Goal: Task Accomplishment & Management: Manage account settings

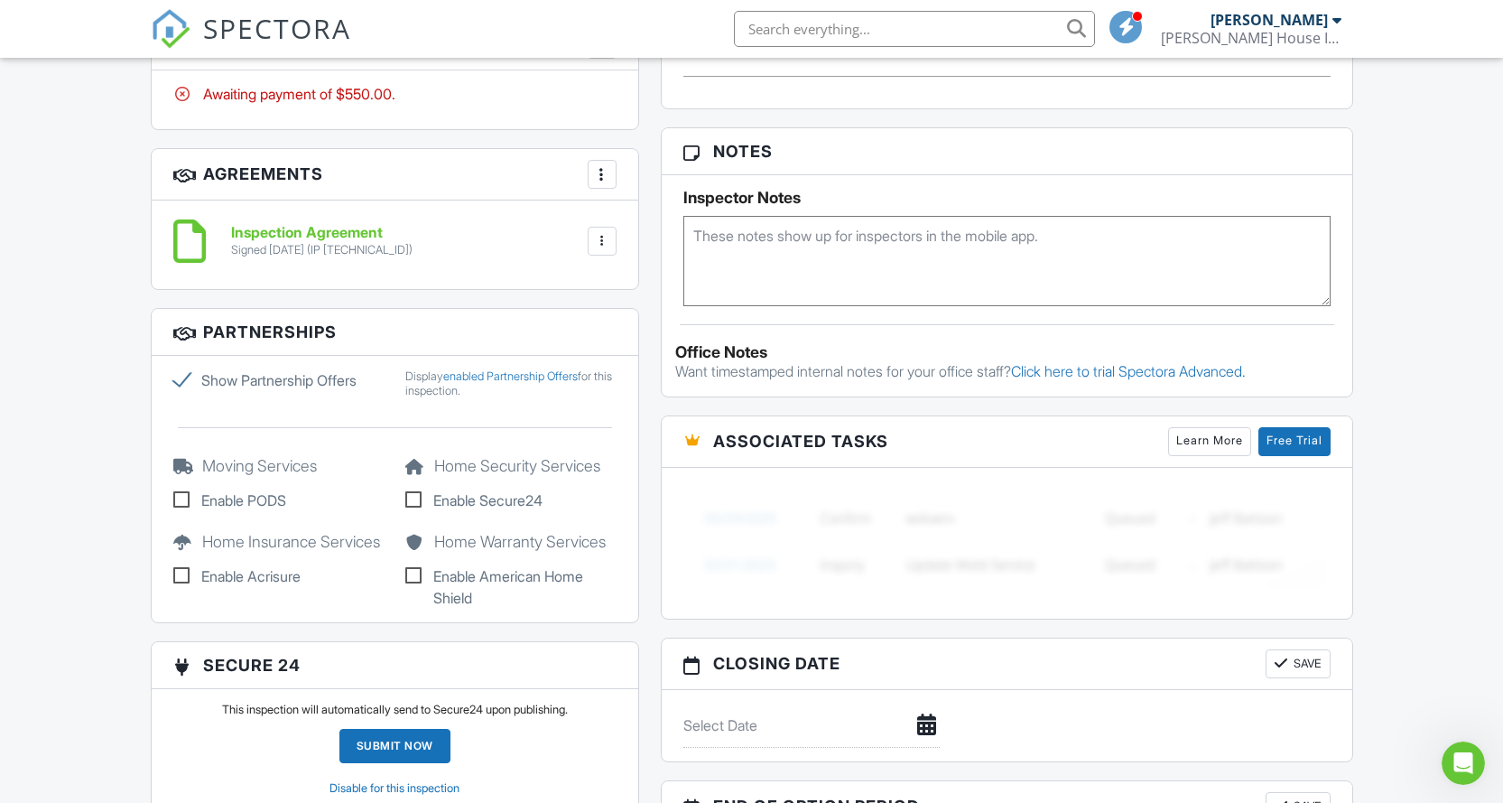
scroll to position [1082, 0]
click at [25, 292] on div "Dashboard Inspections Templates Contacts Metrics Automations Settings Email Que…" at bounding box center [751, 250] width 1503 height 2549
click at [181, 500] on label "Enable PODS" at bounding box center [278, 500] width 211 height 22
click at [181, 500] on input "Enable PODS" at bounding box center [179, 503] width 12 height 12
checkbox input "true"
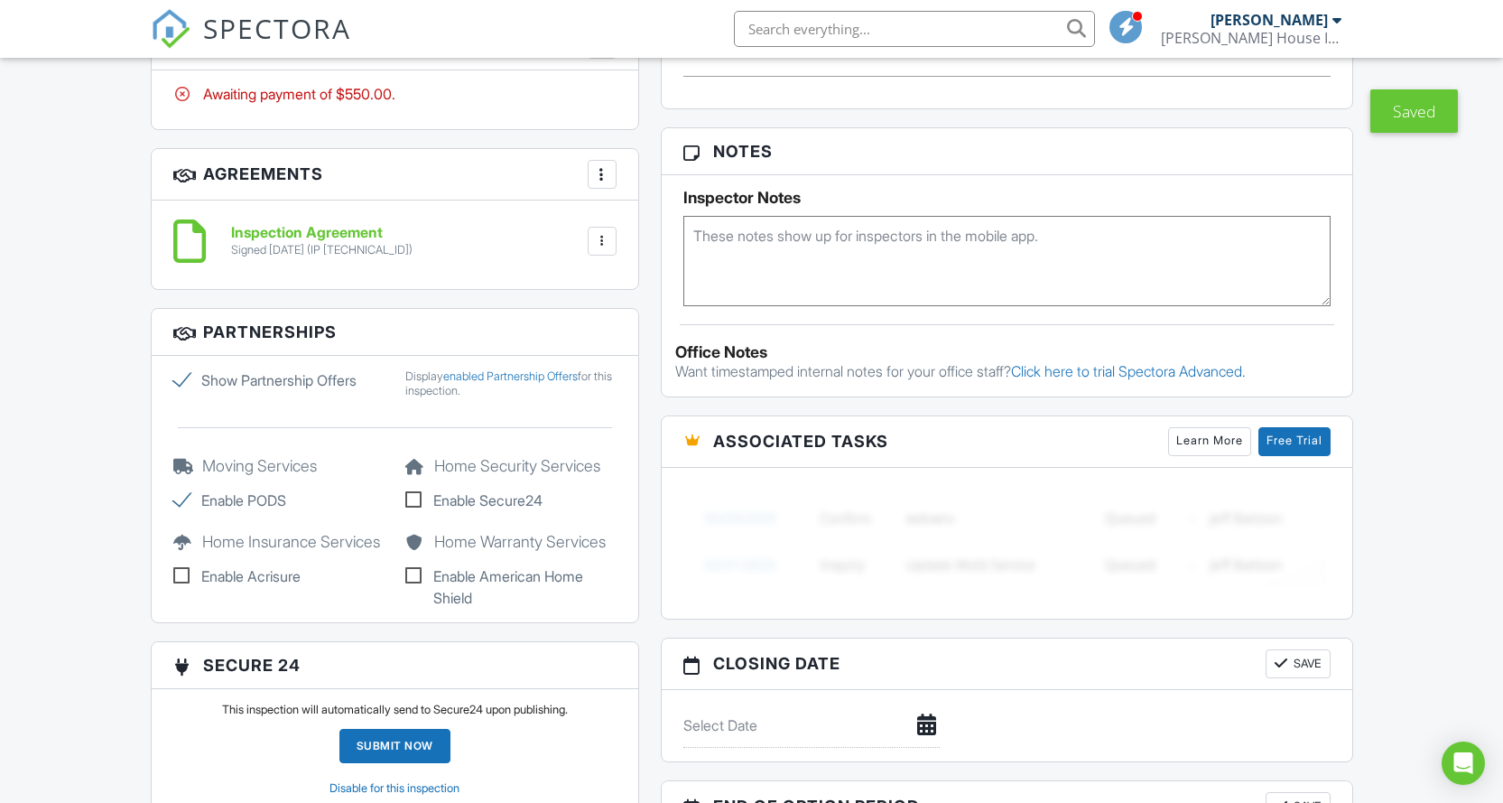
click at [178, 587] on label "Enable Acrisure" at bounding box center [278, 576] width 211 height 22
click at [178, 584] on input "Enable Acrisure" at bounding box center [179, 578] width 12 height 12
checkbox input "true"
click at [416, 498] on label "Enable Secure24" at bounding box center [510, 500] width 211 height 22
click at [416, 498] on input "Enable Secure24" at bounding box center [411, 503] width 12 height 12
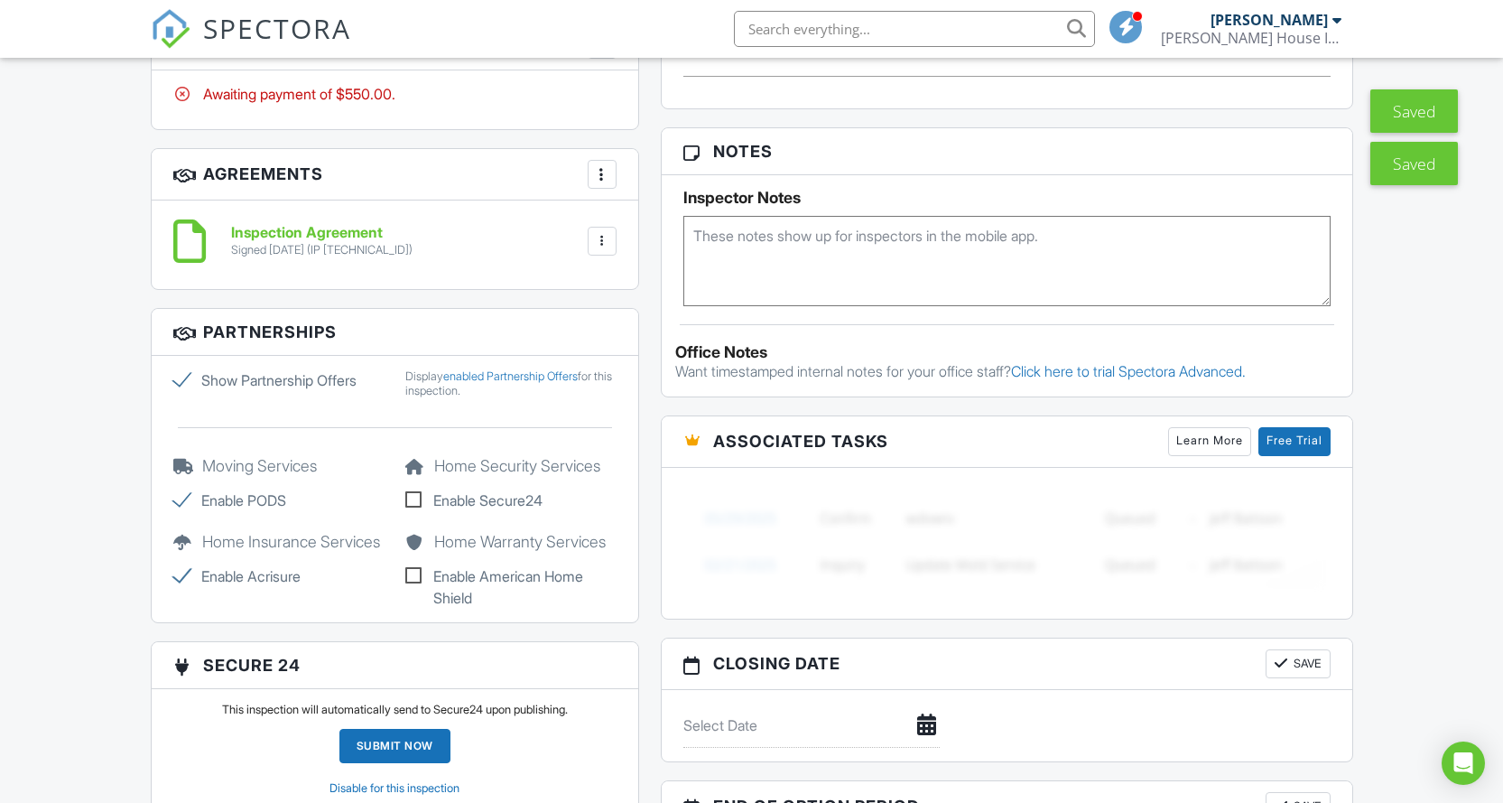
checkbox input "true"
click at [419, 575] on label "Enable American Home Shield" at bounding box center [510, 586] width 211 height 43
click at [417, 575] on input "Enable American Home Shield" at bounding box center [411, 578] width 12 height 12
checkbox input "true"
